Goal: Find specific page/section: Find specific page/section

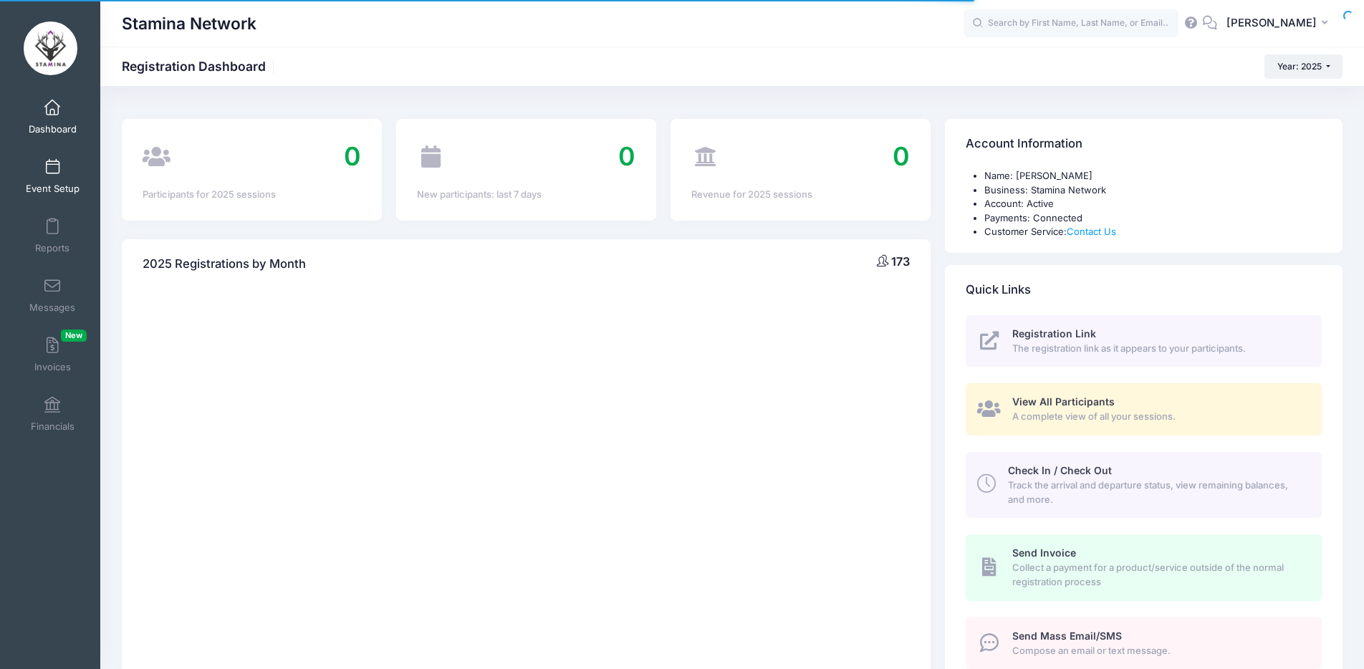
click at [55, 154] on link "Event Setup" at bounding box center [53, 176] width 68 height 50
